Goal: Information Seeking & Learning: Check status

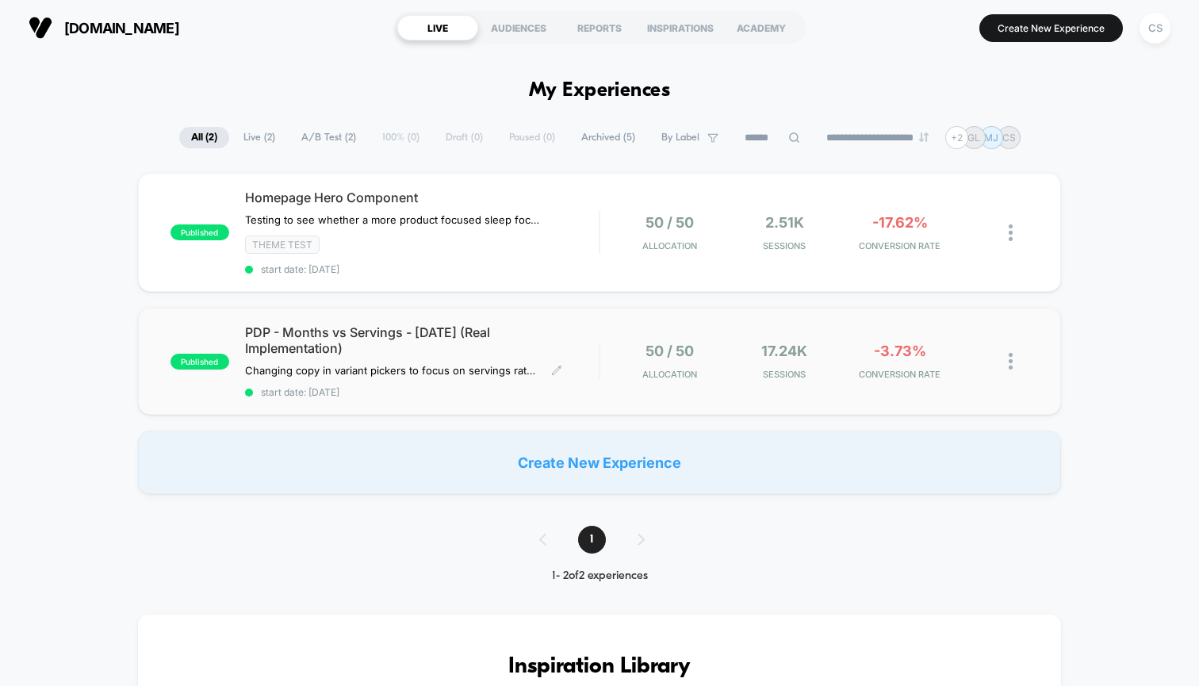
click at [435, 390] on span "start date: [DATE]" at bounding box center [422, 392] width 354 height 12
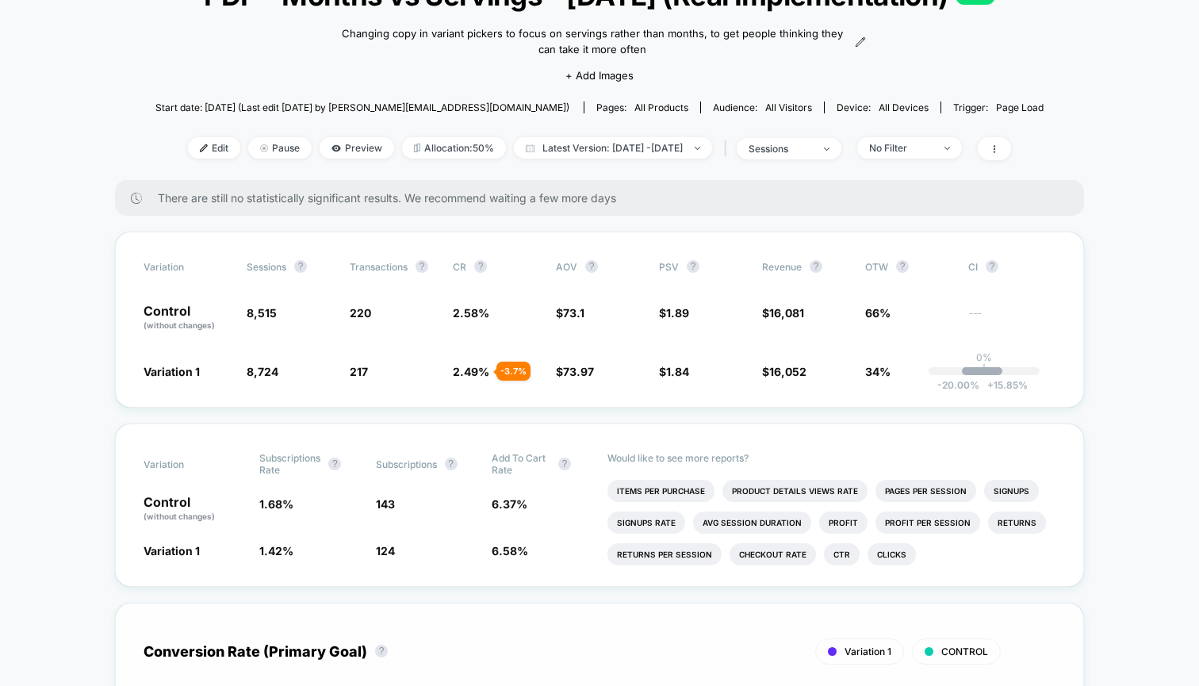
scroll to position [144, 0]
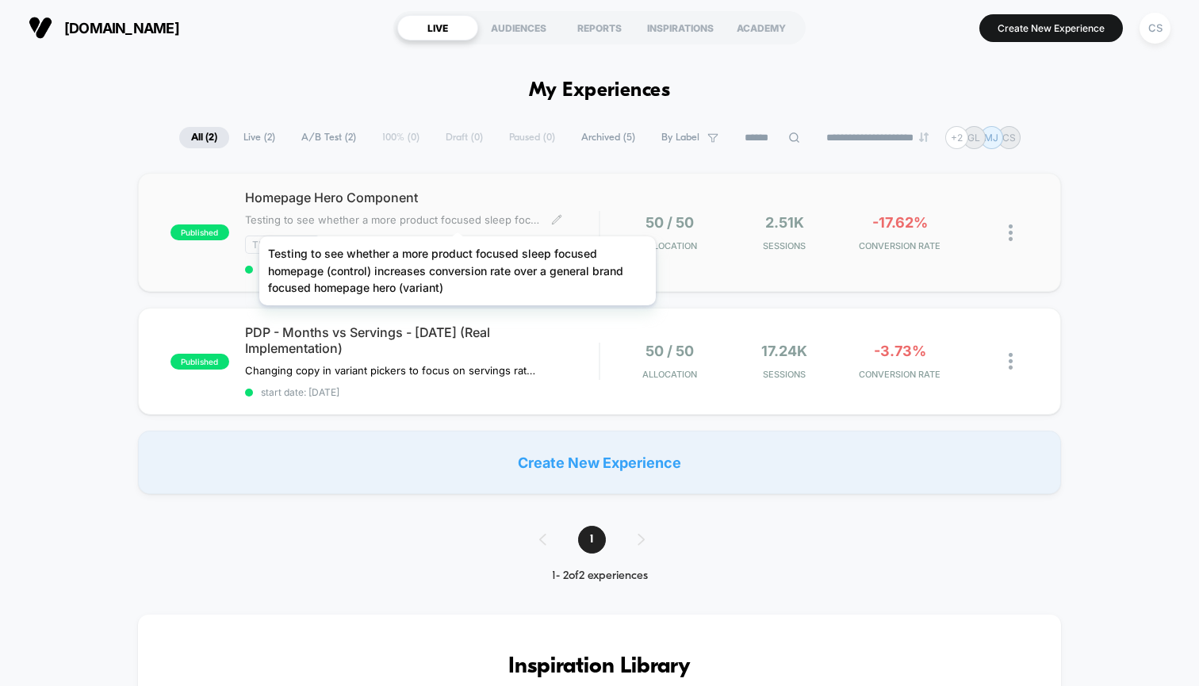
click at [458, 215] on span "﻿Testing to see whether a more product focused sleep focused homepage (control)…" at bounding box center [392, 219] width 294 height 13
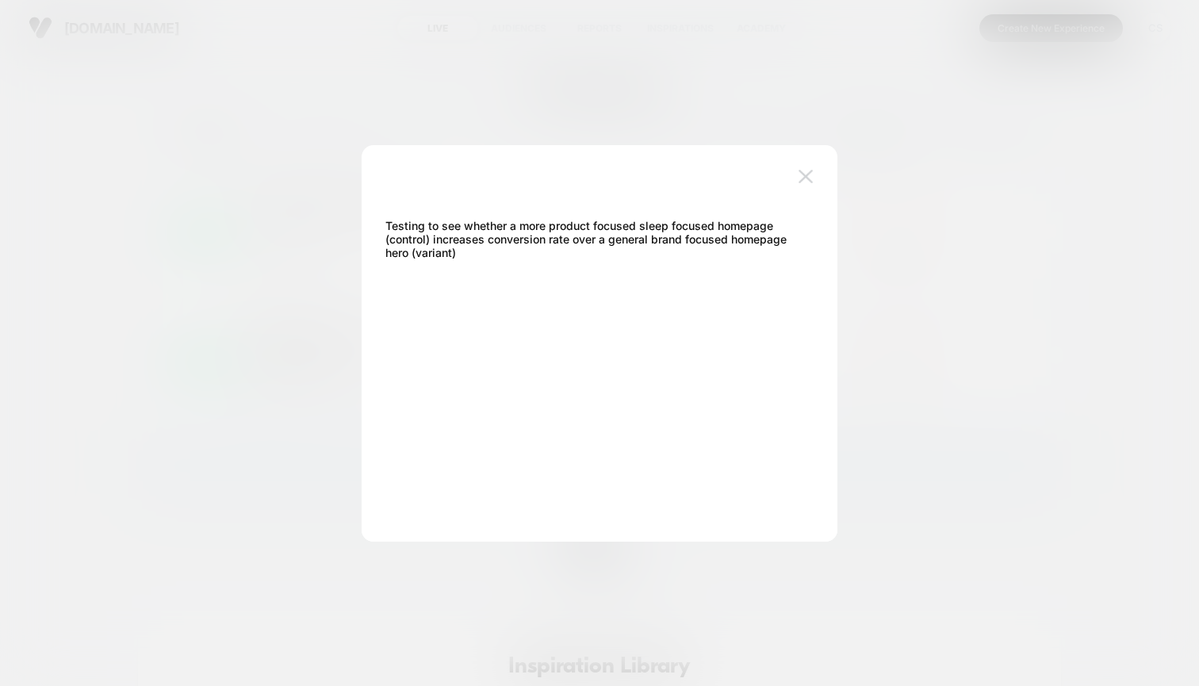
click at [807, 180] on img at bounding box center [806, 176] width 14 height 13
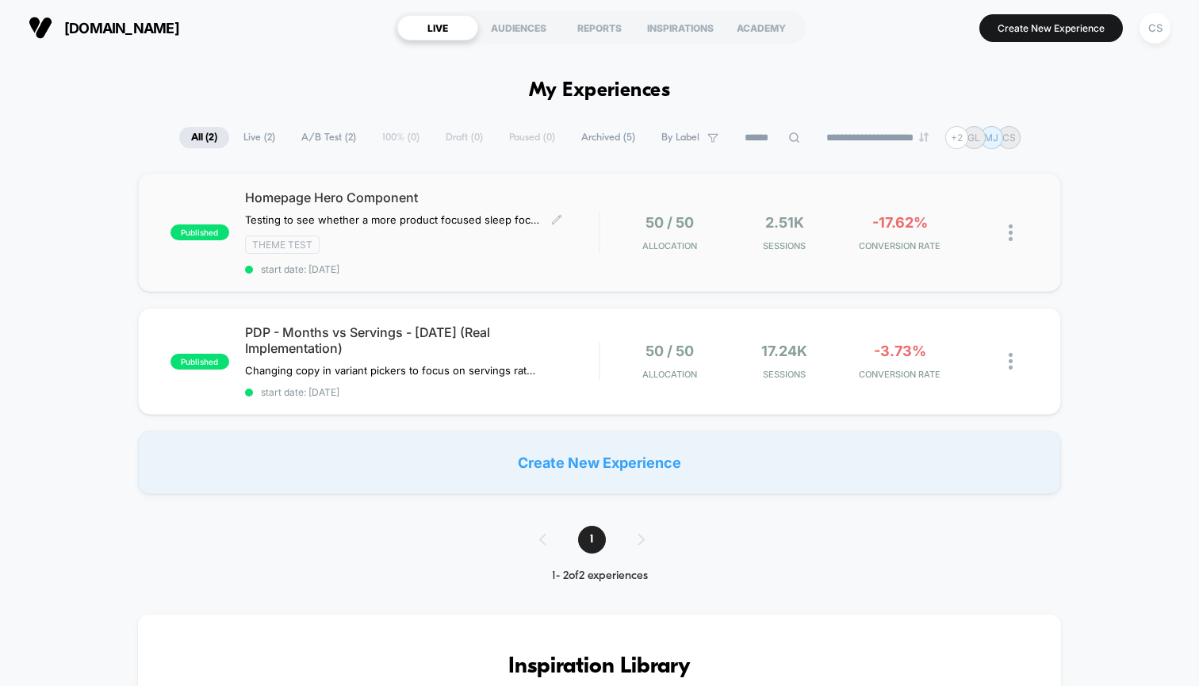
click at [600, 189] on div "published Homepage Hero Component ﻿Testing to see whether a more product focuse…" at bounding box center [599, 232] width 923 height 119
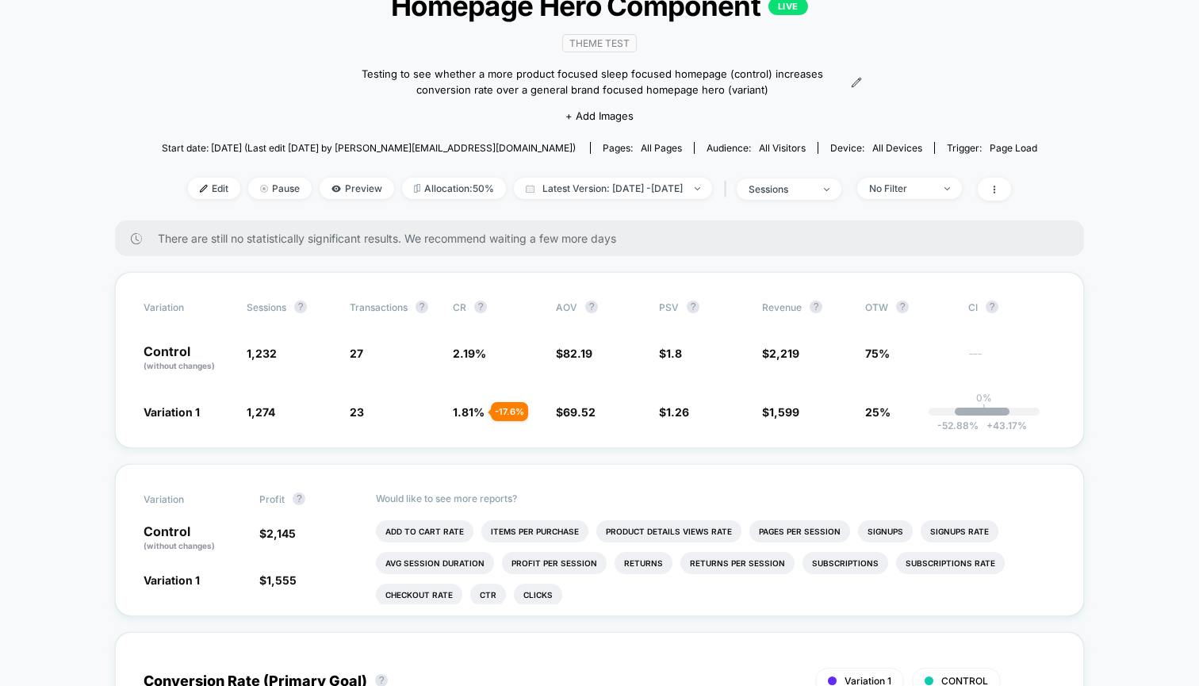
scroll to position [109, 0]
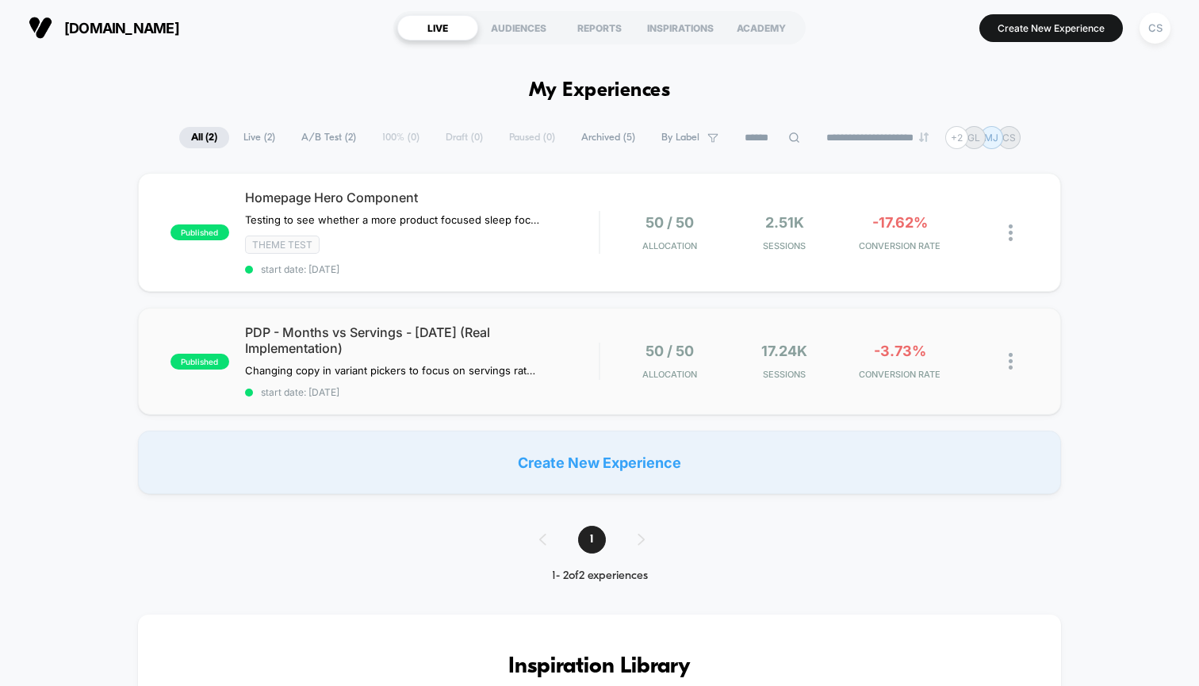
click at [535, 407] on div "published PDP - Months vs Servings - [DATE] (Real Implementation) Changing copy…" at bounding box center [599, 361] width 923 height 107
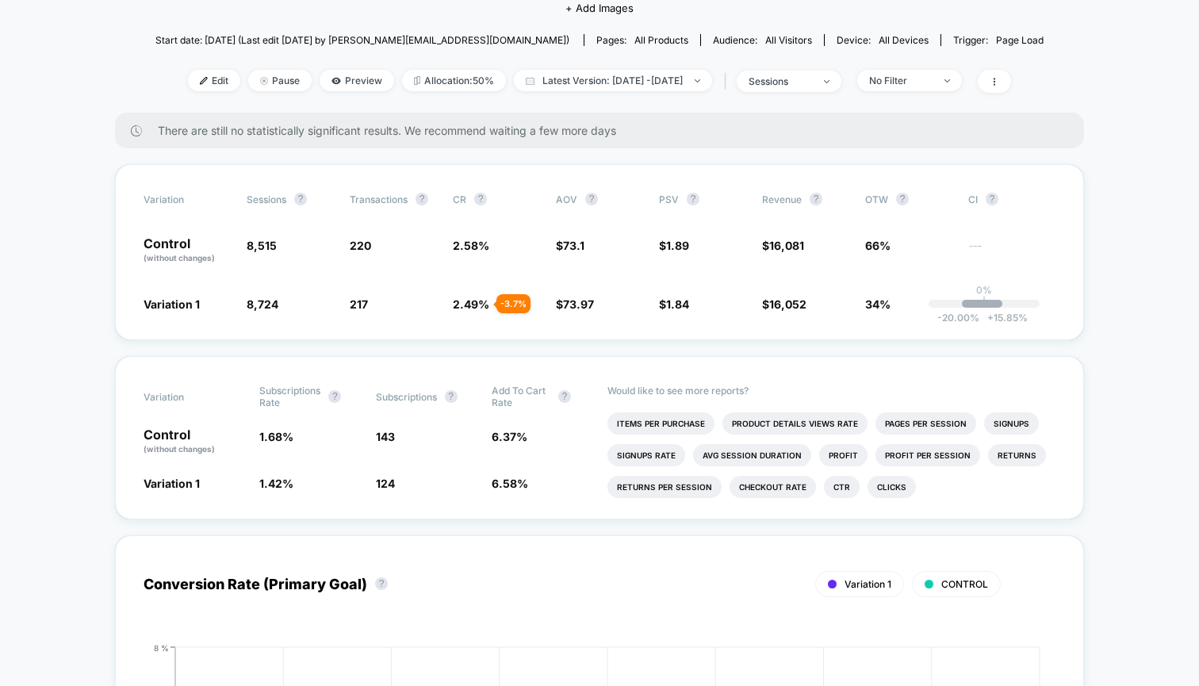
scroll to position [197, 0]
